Goal: Transaction & Acquisition: Book appointment/travel/reservation

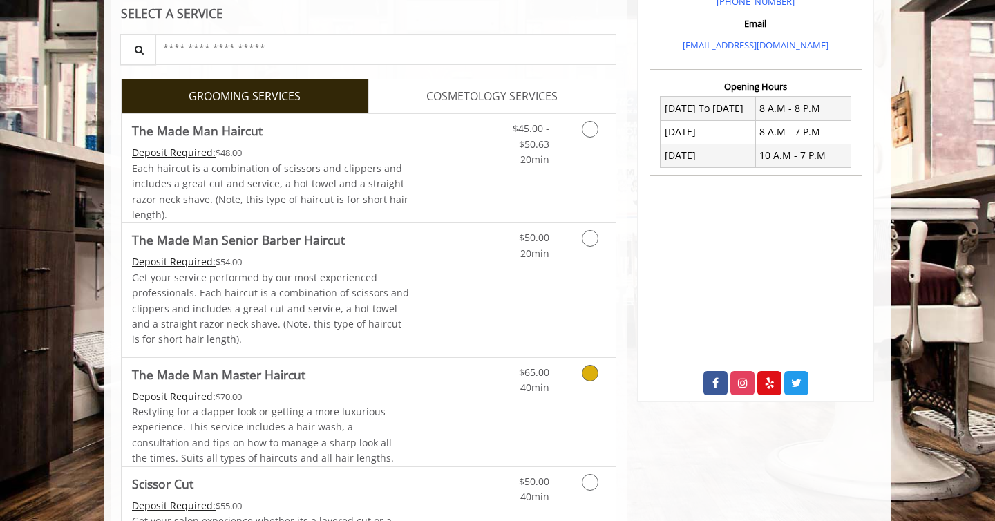
click at [265, 380] on Haircut "The Made Man Master Haircut" at bounding box center [218, 374] width 173 height 19
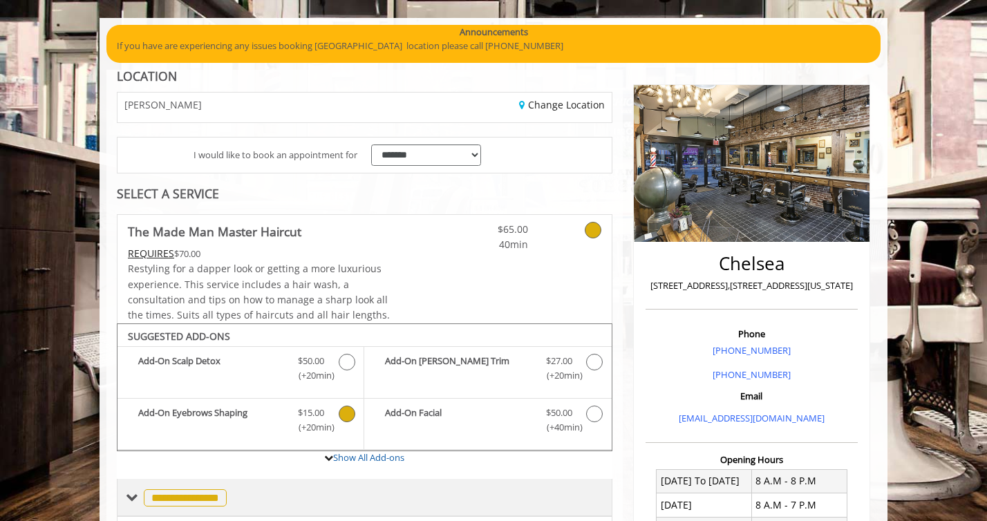
scroll to position [33, 0]
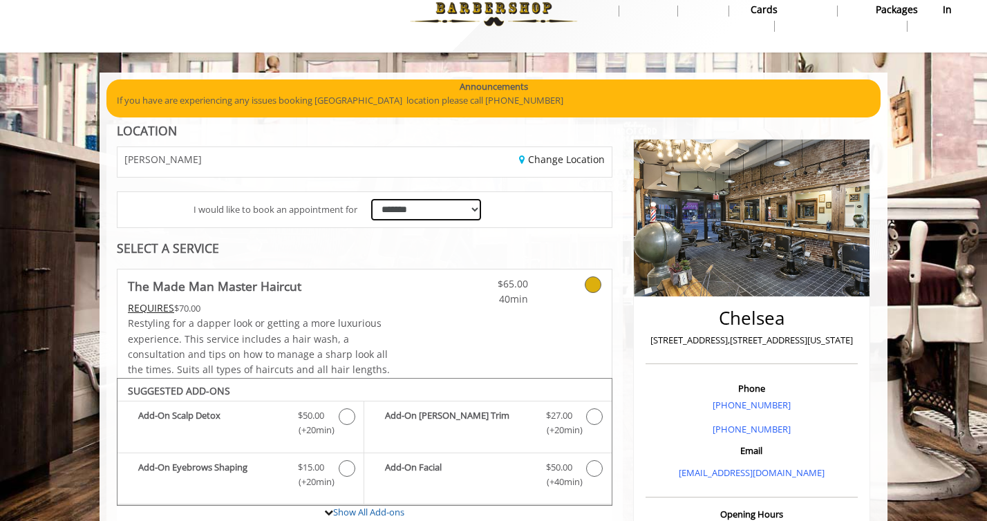
click at [421, 211] on select "**********" at bounding box center [426, 209] width 110 height 21
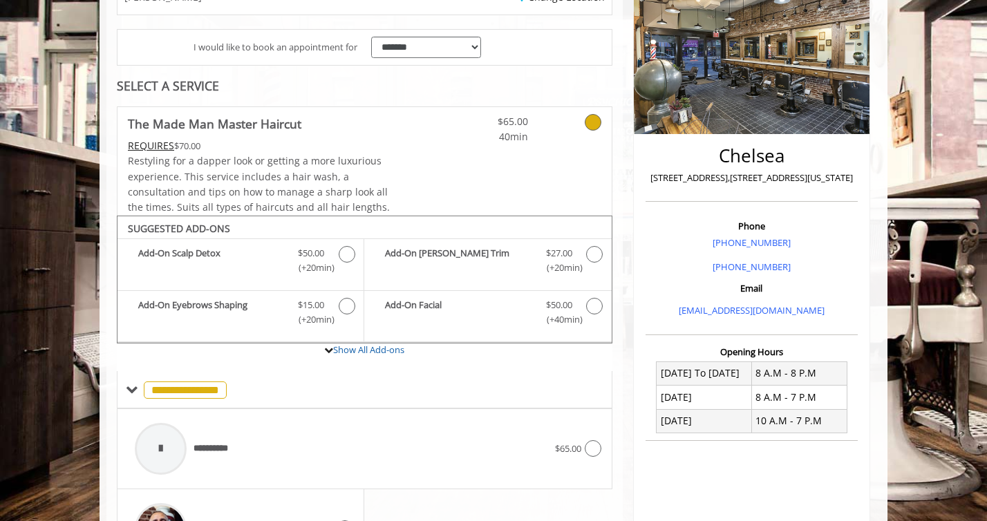
click at [566, 142] on link at bounding box center [575, 126] width 53 height 38
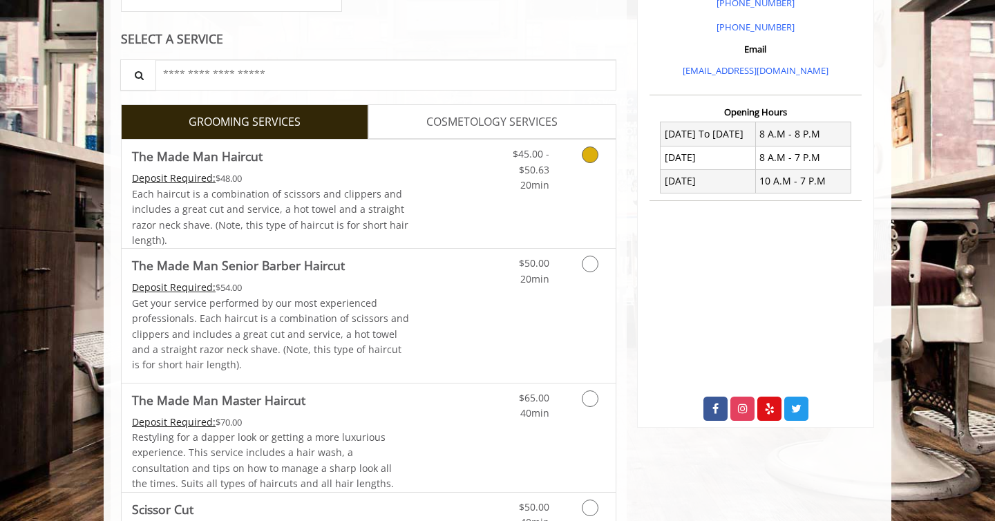
click at [571, 173] on link "Grooming services" at bounding box center [587, 166] width 35 height 53
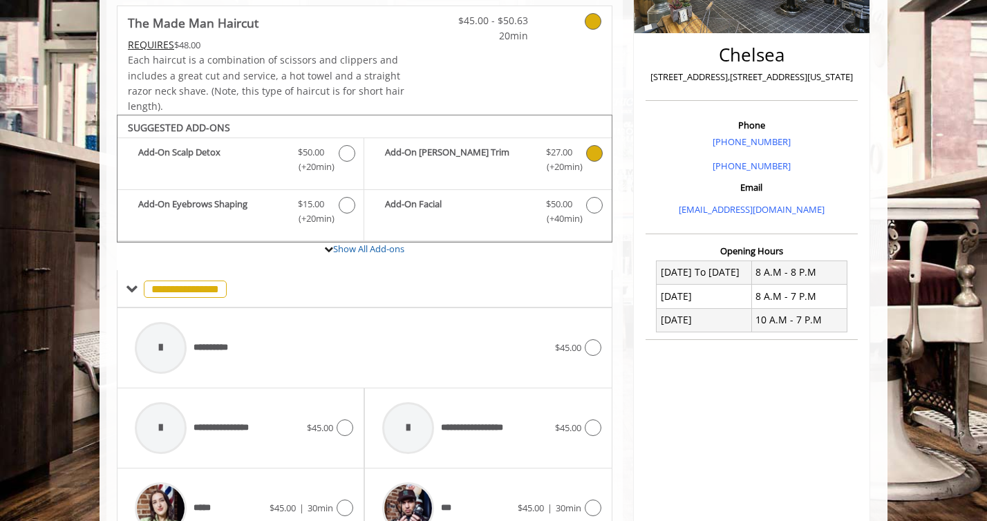
scroll to position [287, 0]
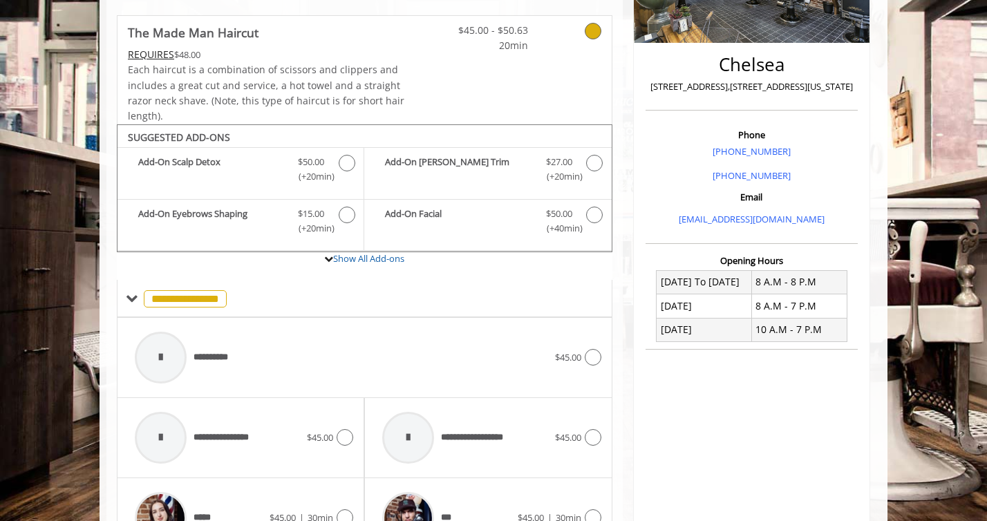
click at [442, 25] on div "$45.00 - $50.63 20min" at bounding box center [487, 35] width 102 height 38
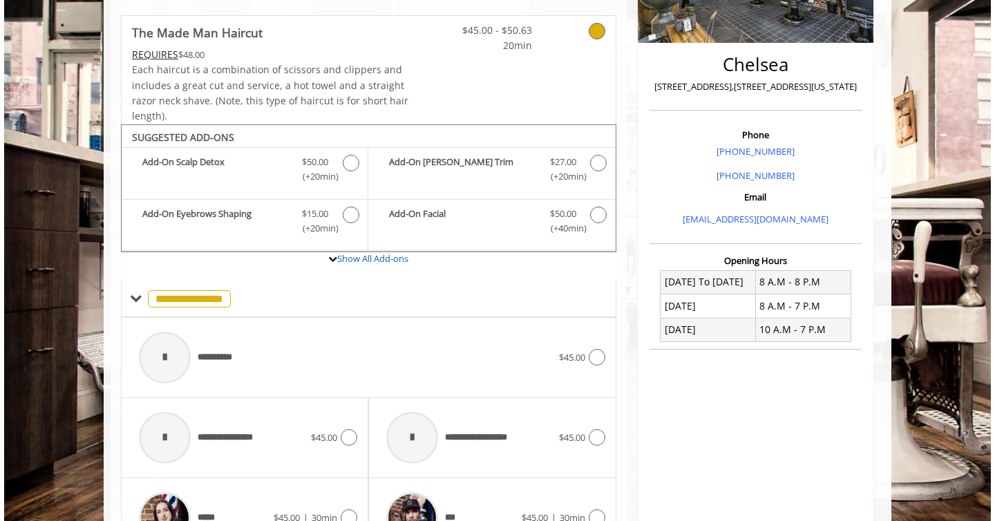
scroll to position [480, 0]
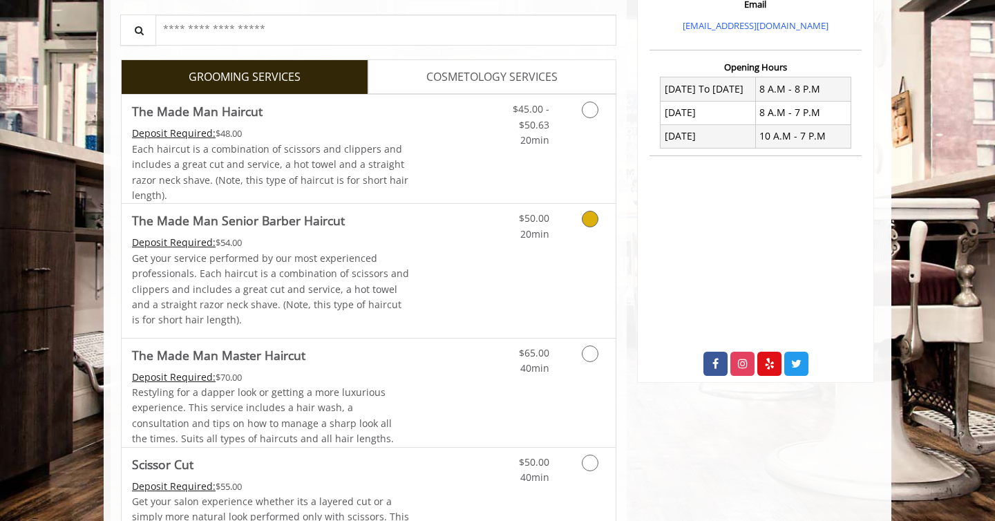
click at [578, 248] on div "$50.00 20min" at bounding box center [554, 270] width 124 height 133
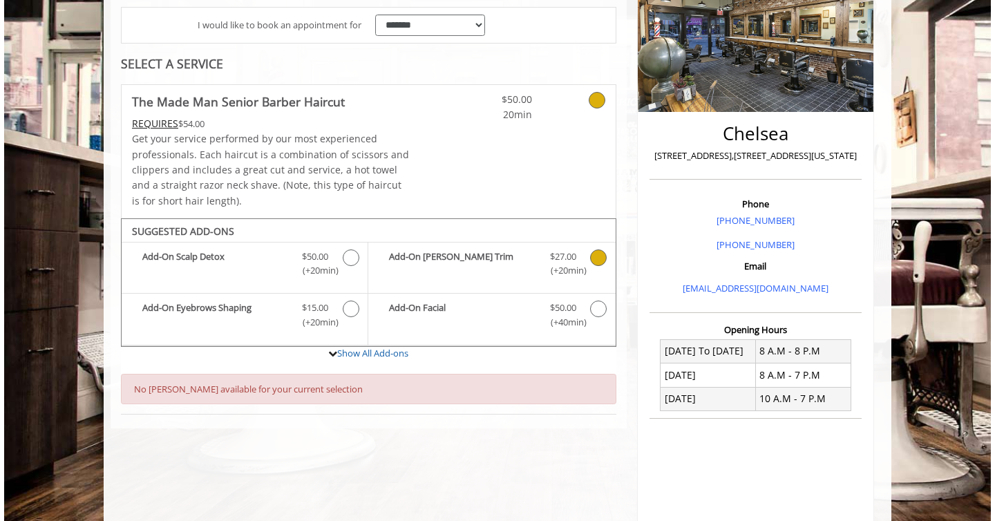
scroll to position [204, 0]
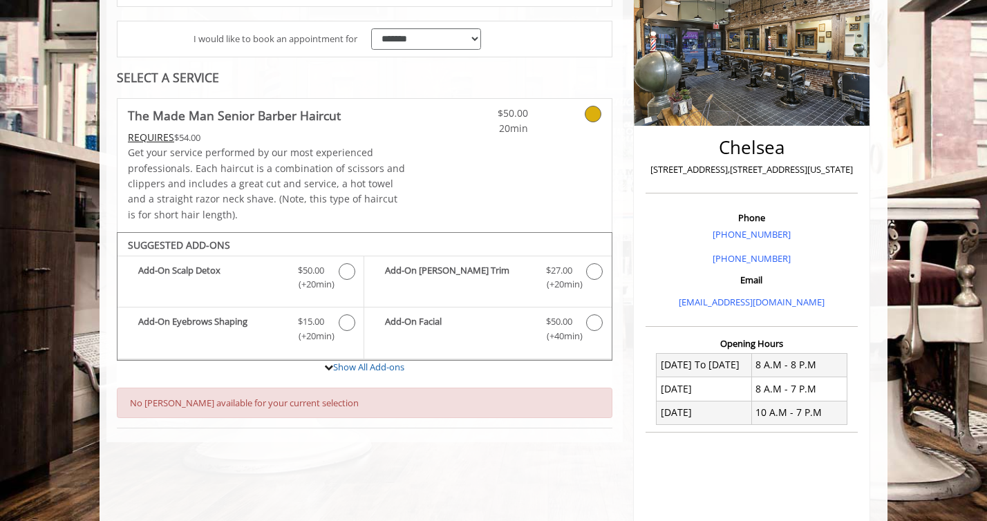
click at [568, 146] on div "$50.00 20min" at bounding box center [528, 165] width 164 height 133
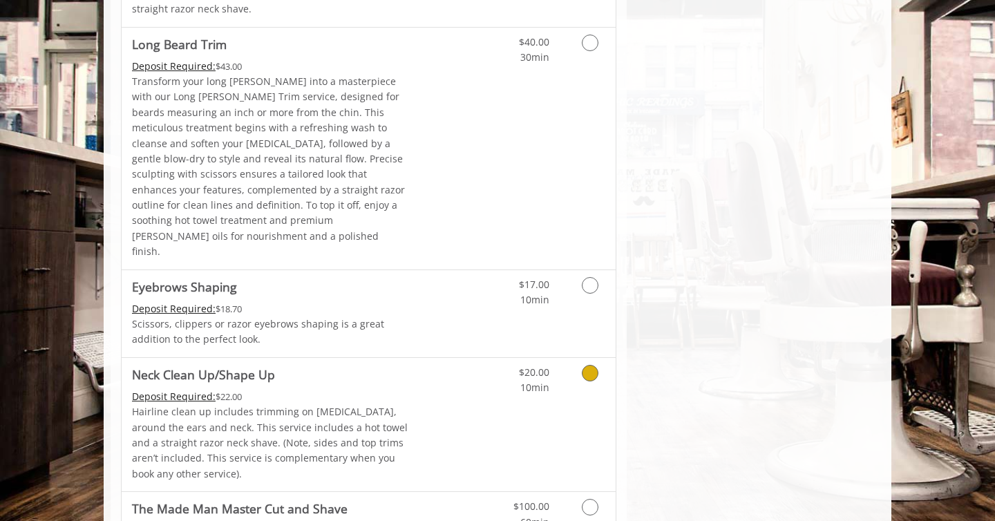
scroll to position [2243, 0]
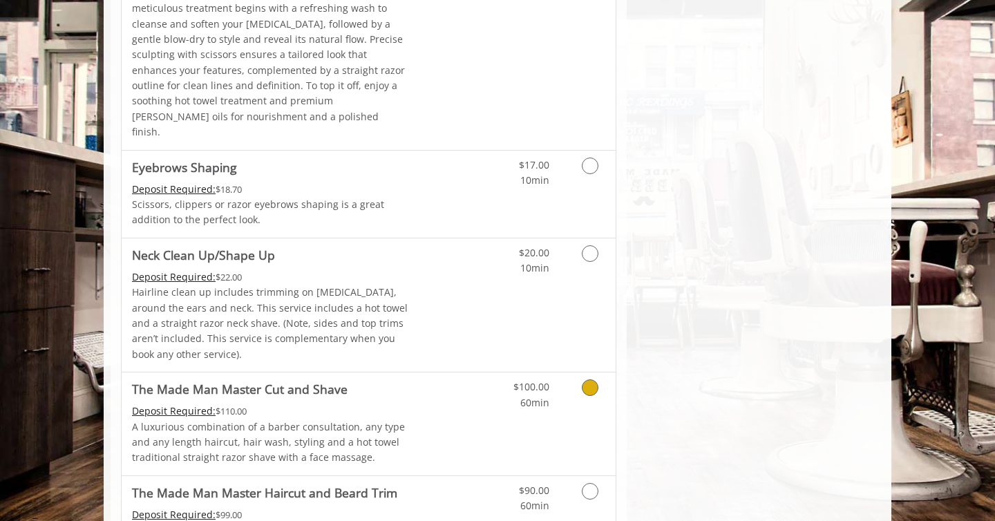
click at [442, 372] on link "Discounted Price" at bounding box center [451, 423] width 82 height 103
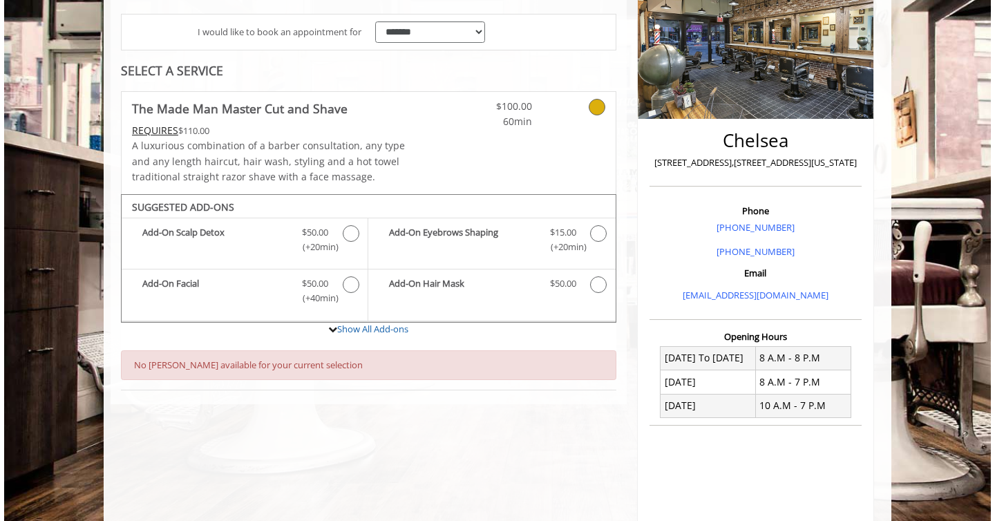
scroll to position [130, 0]
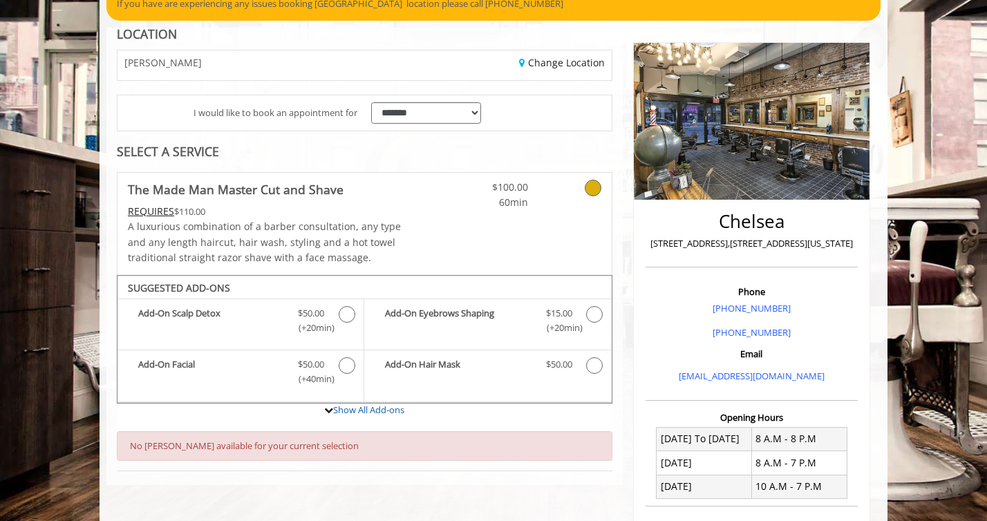
click at [499, 205] on span "60min" at bounding box center [487, 202] width 82 height 15
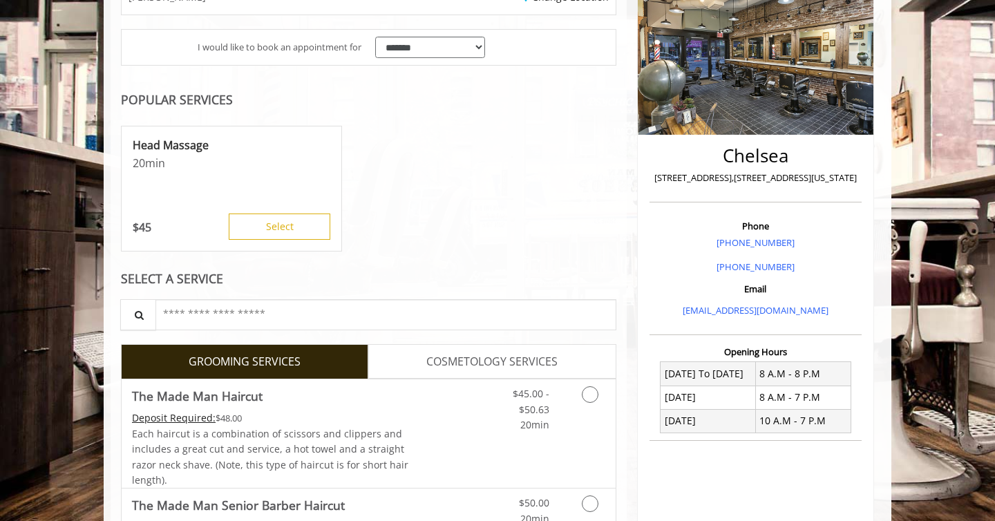
scroll to position [223, 0]
